Goal: Information Seeking & Learning: Learn about a topic

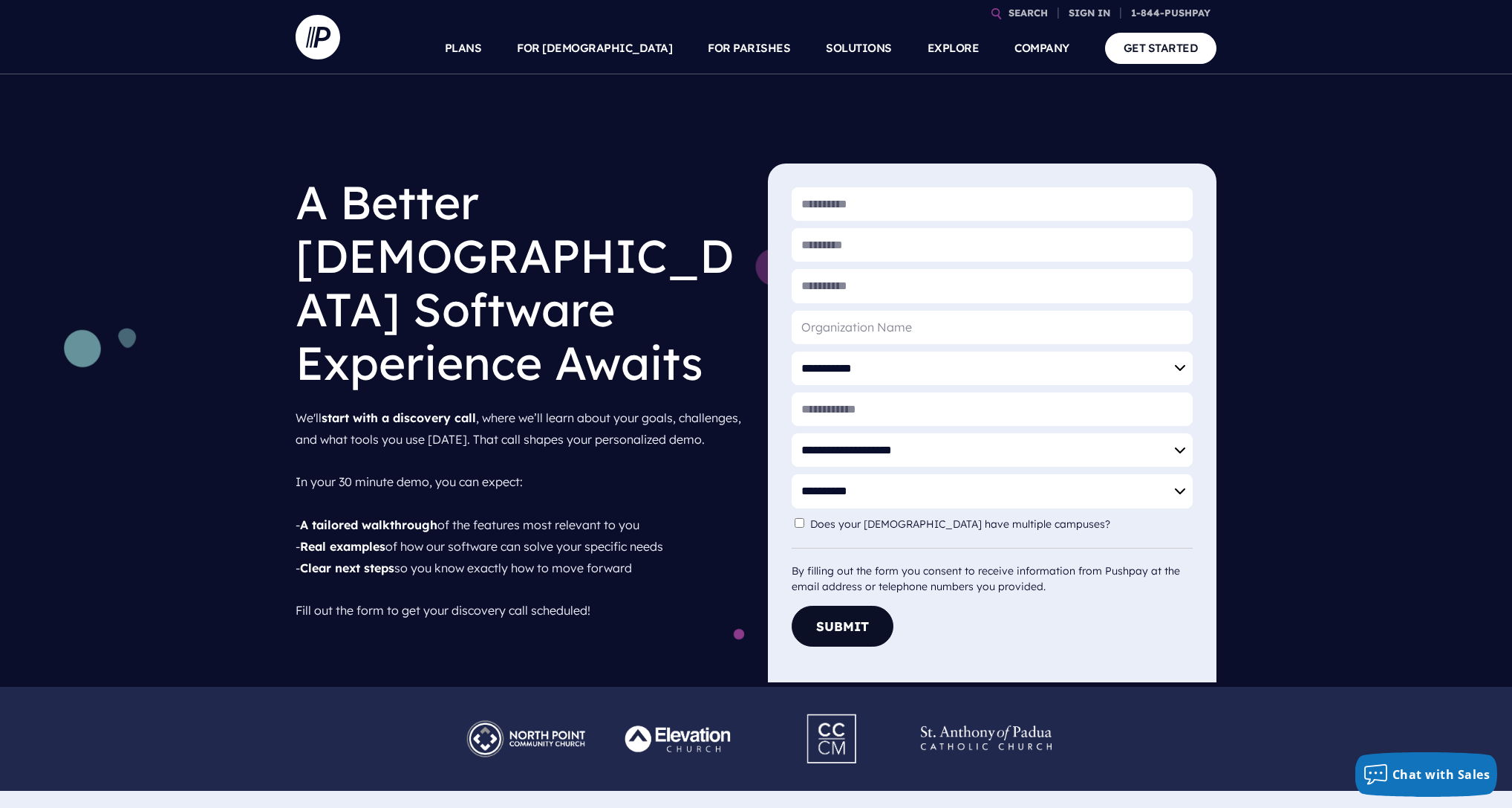
click at [492, 435] on p "We'll start with a discovery call , where we’ll learn about your goals, challen…" at bounding box center [519, 514] width 448 height 226
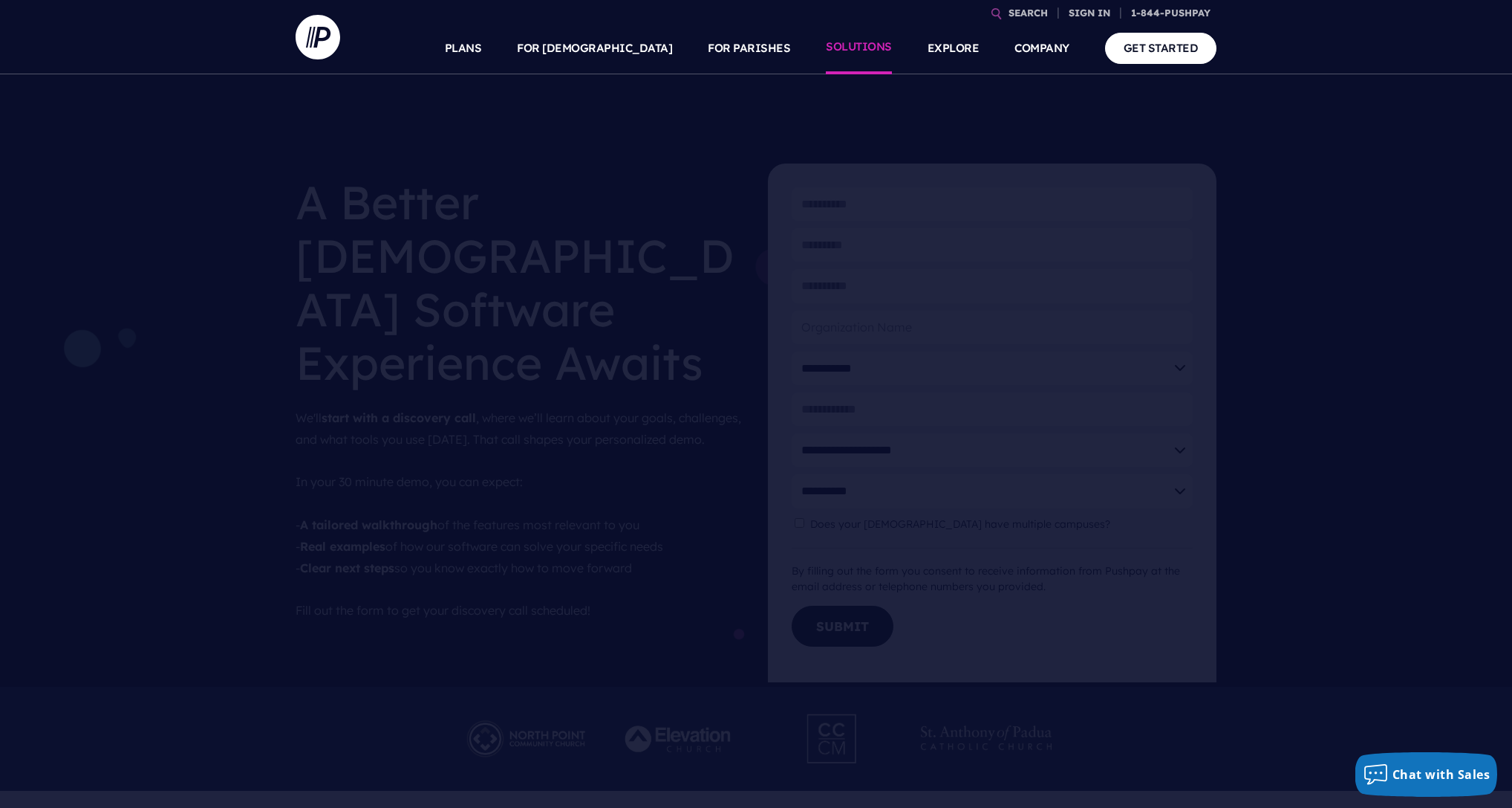
click at [870, 38] on link "SOLUTIONS" at bounding box center [859, 47] width 66 height 52
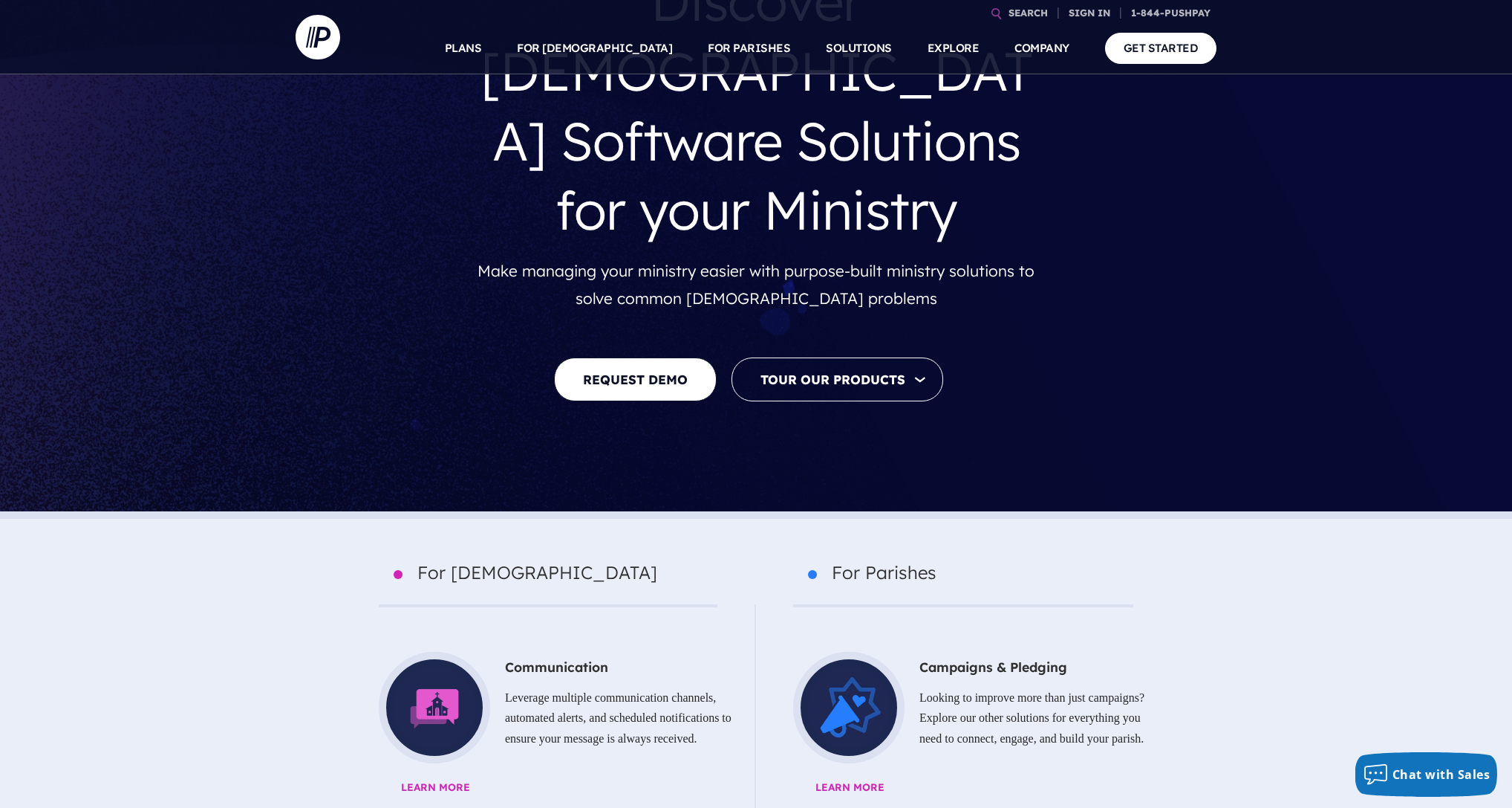
scroll to position [129, 0]
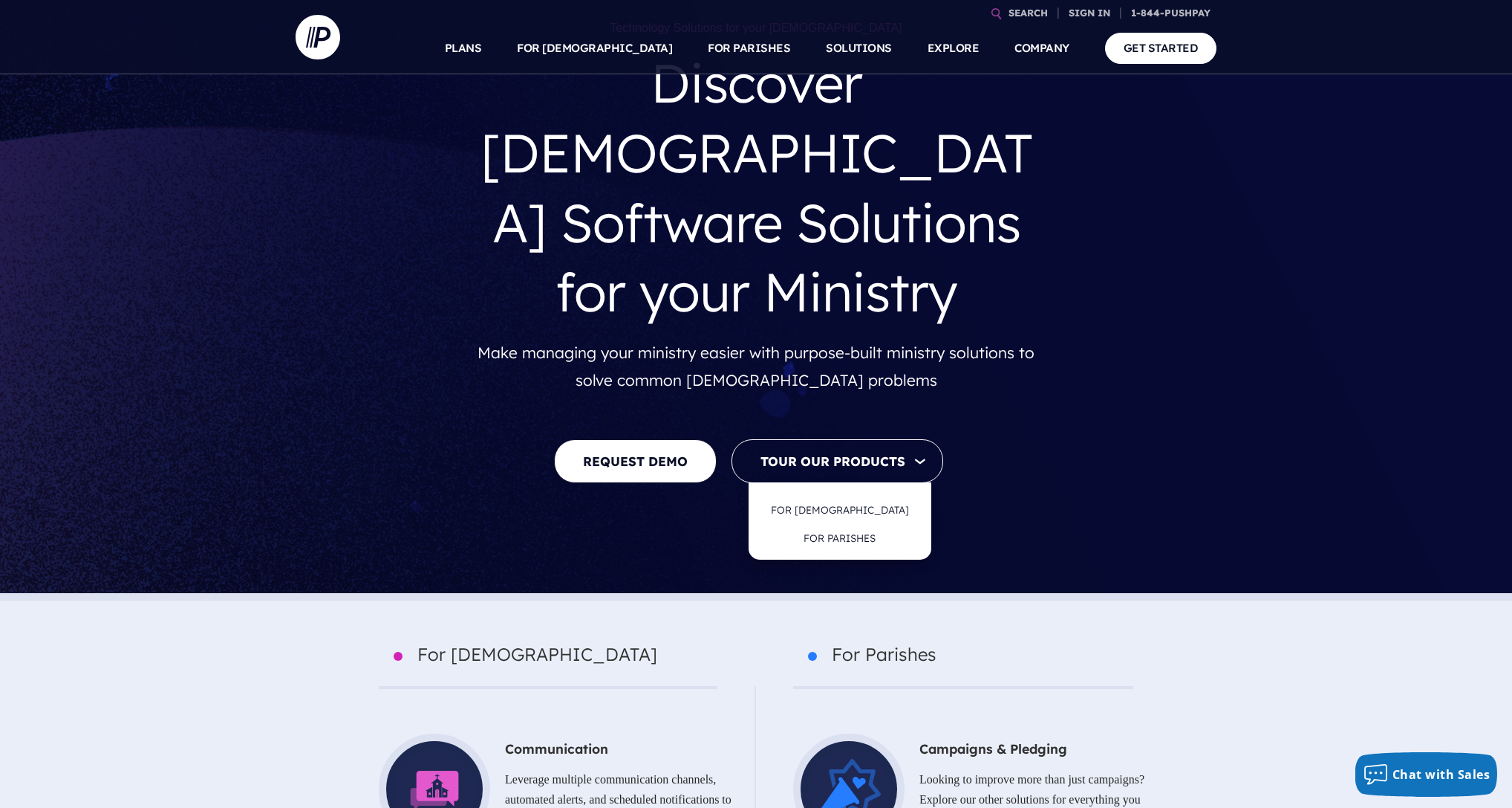
click at [864, 439] on button "Tour Our Products" at bounding box center [837, 461] width 212 height 44
click at [864, 492] on link "FOR [DEMOGRAPHIC_DATA]" at bounding box center [840, 510] width 168 height 35
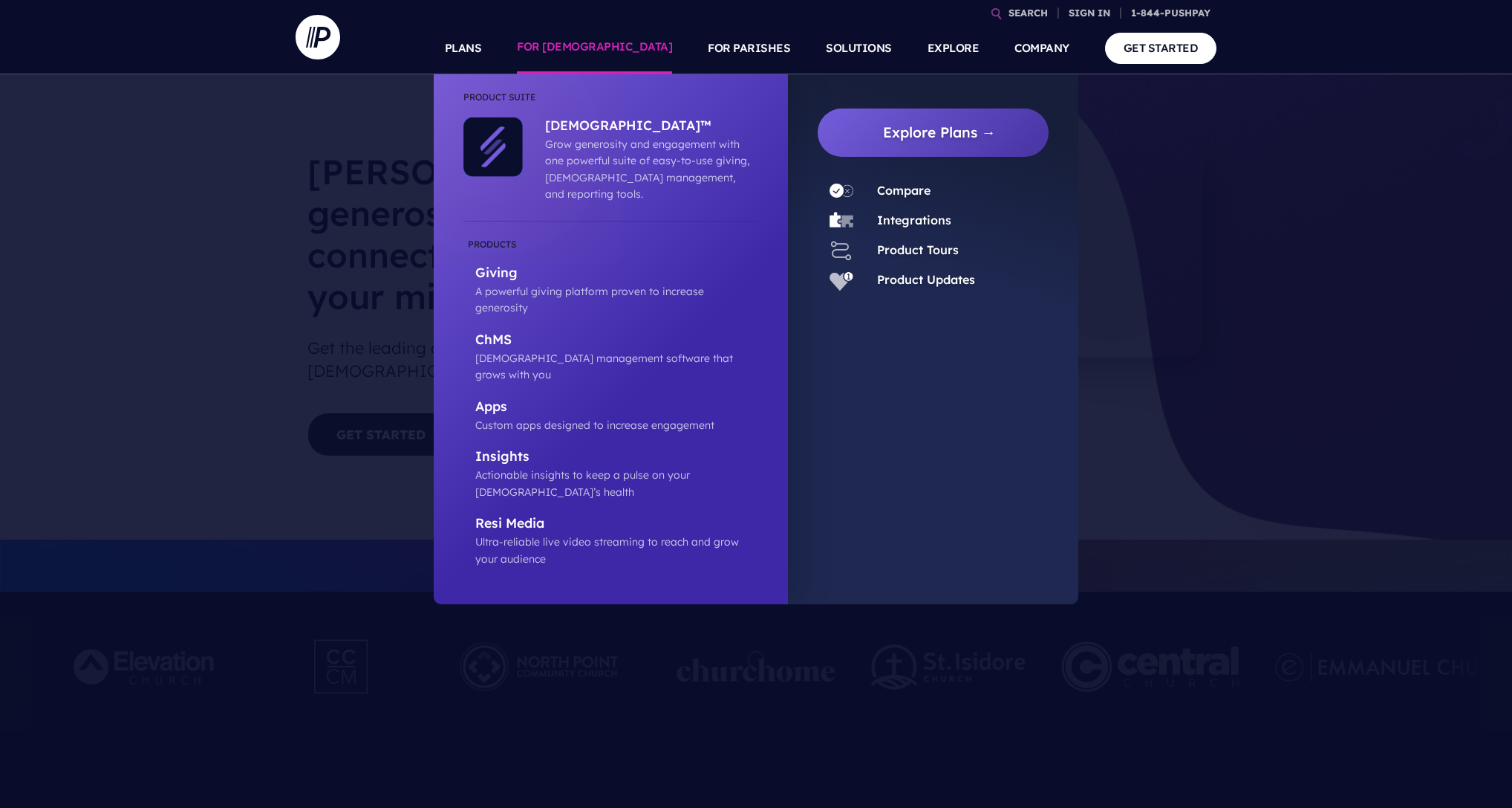
click at [635, 45] on link "FOR [DEMOGRAPHIC_DATA]" at bounding box center [594, 47] width 156 height 52
click at [500, 265] on p "Giving" at bounding box center [617, 274] width 283 height 18
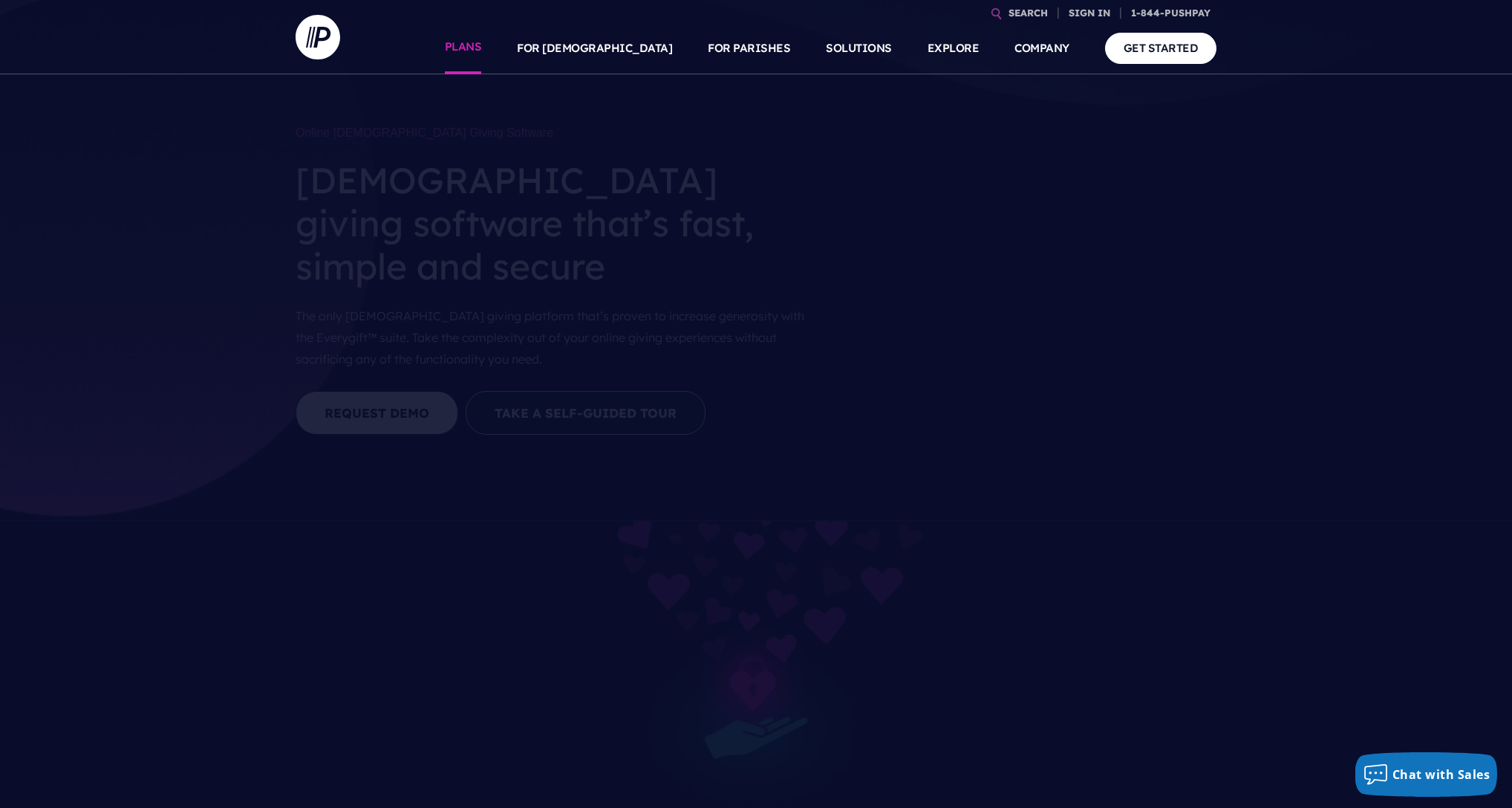
click at [482, 47] on link "PLANS" at bounding box center [463, 47] width 37 height 52
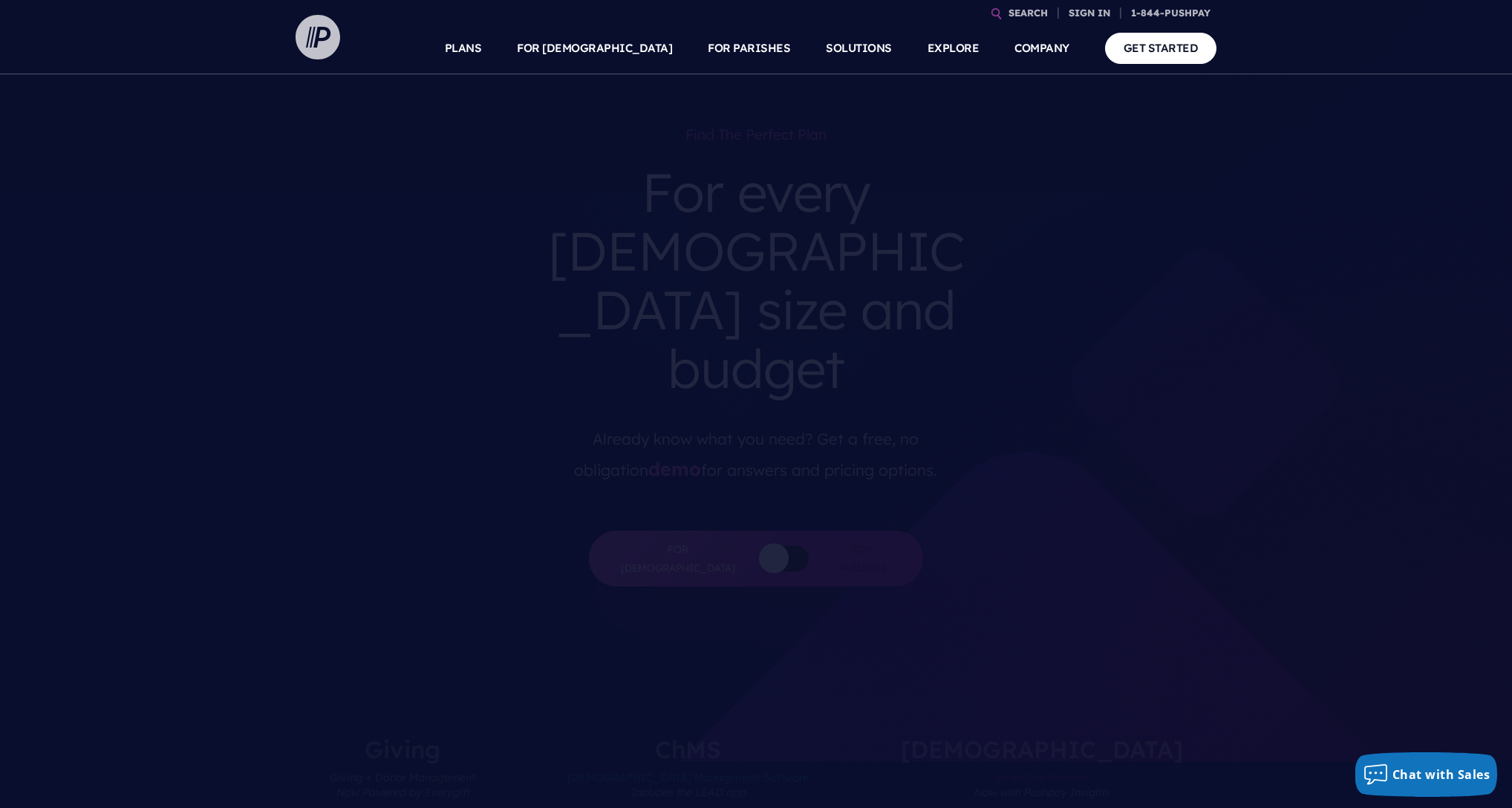
click at [338, 46] on img at bounding box center [317, 37] width 45 height 45
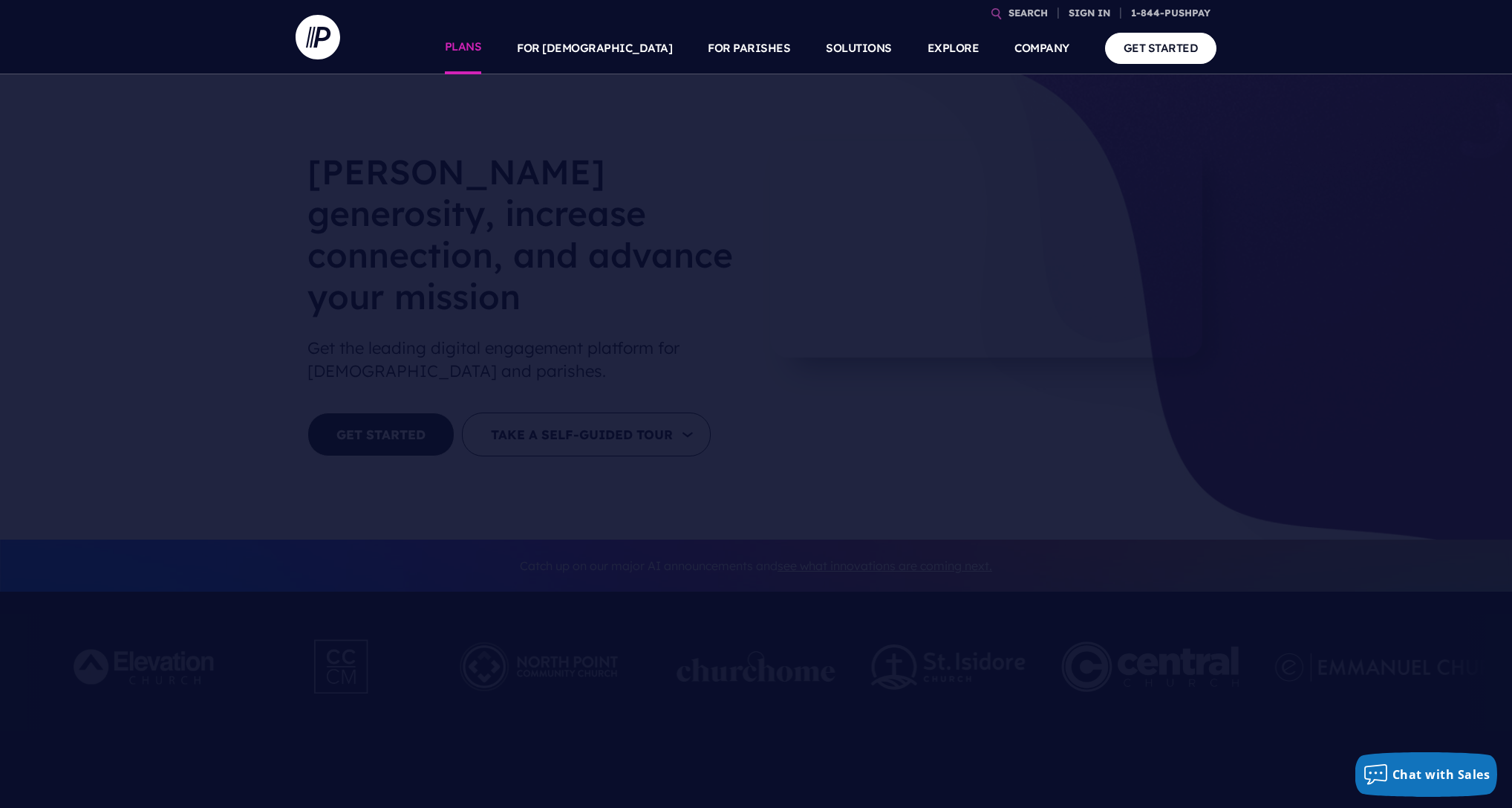
click at [482, 48] on link "PLANS" at bounding box center [463, 47] width 37 height 52
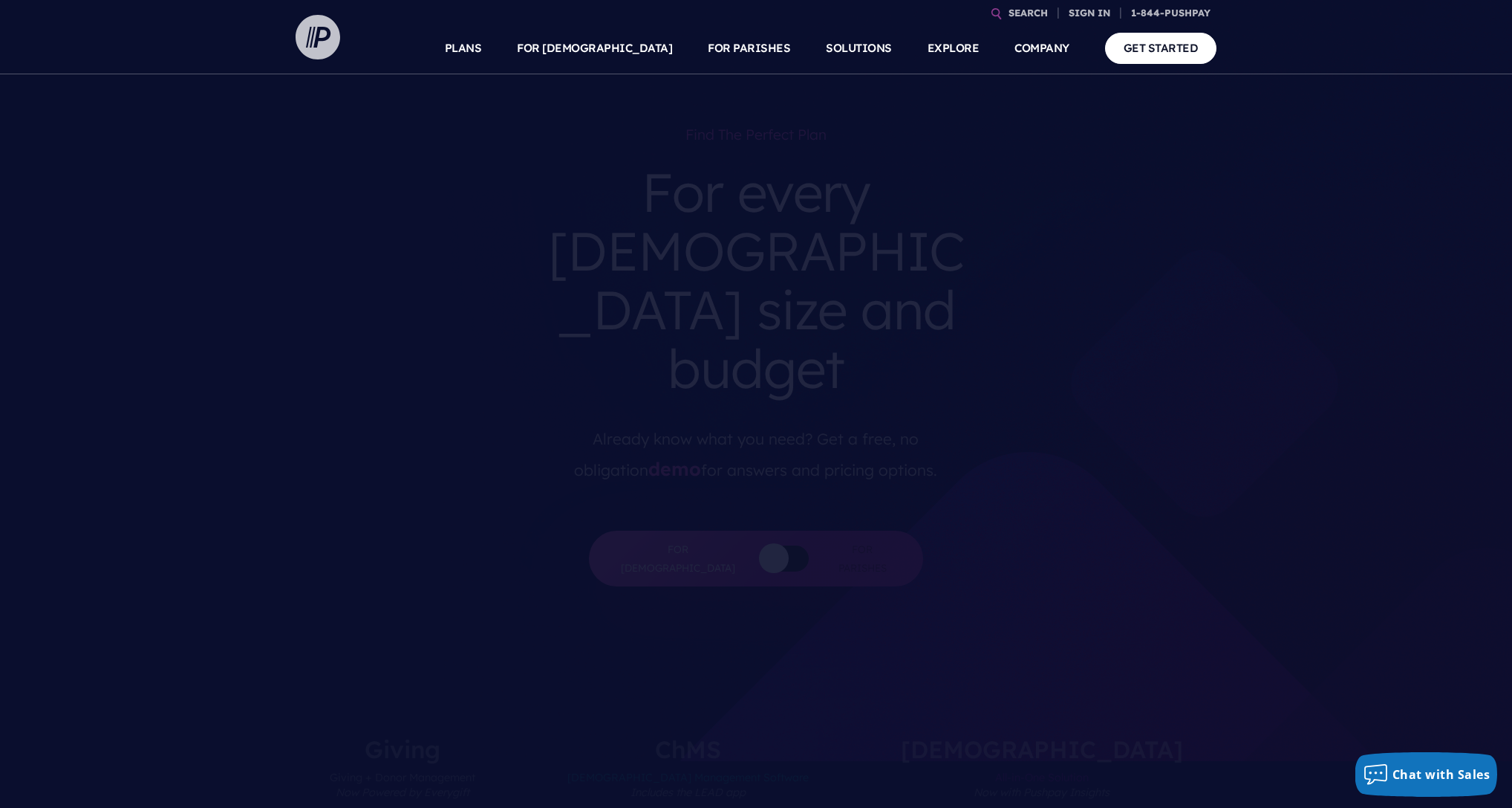
click at [328, 32] on img at bounding box center [317, 37] width 45 height 45
